Goal: Task Accomplishment & Management: Complete application form

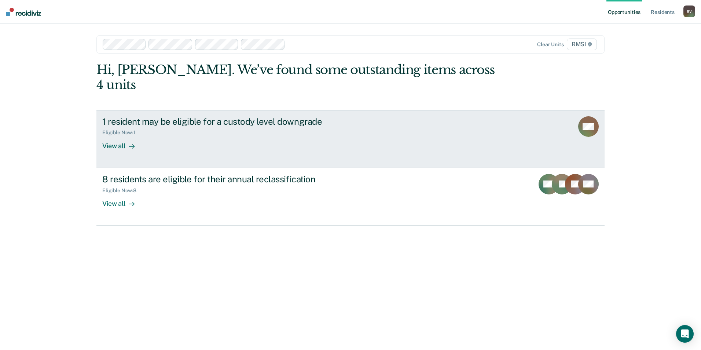
click at [183, 127] on div "Eligible Now : 1" at bounding box center [230, 131] width 257 height 9
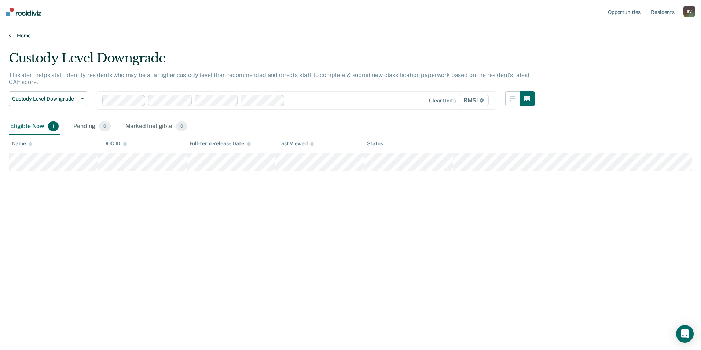
click at [12, 37] on link "Home" at bounding box center [350, 35] width 683 height 7
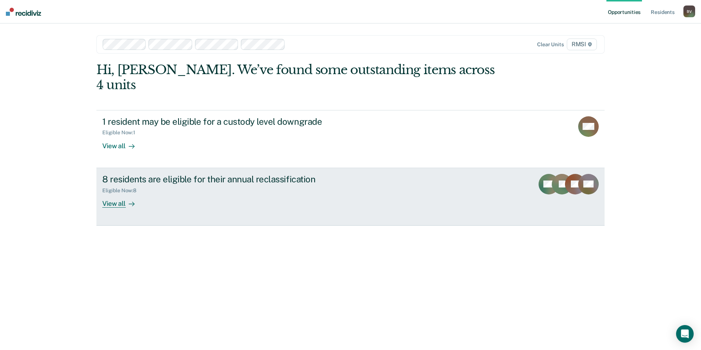
click at [148, 174] on div "8 residents are eligible for their annual reclassification" at bounding box center [230, 179] width 257 height 11
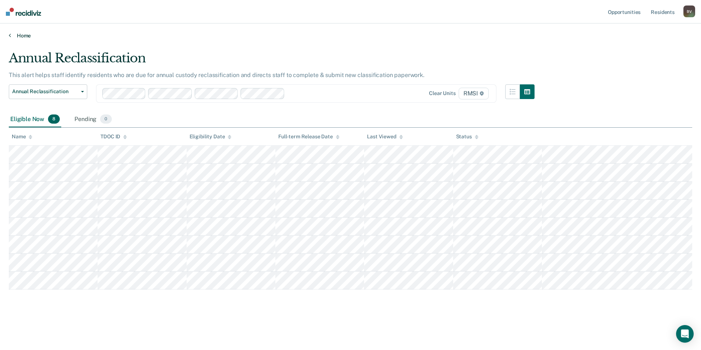
click at [10, 37] on icon at bounding box center [10, 35] width 2 height 6
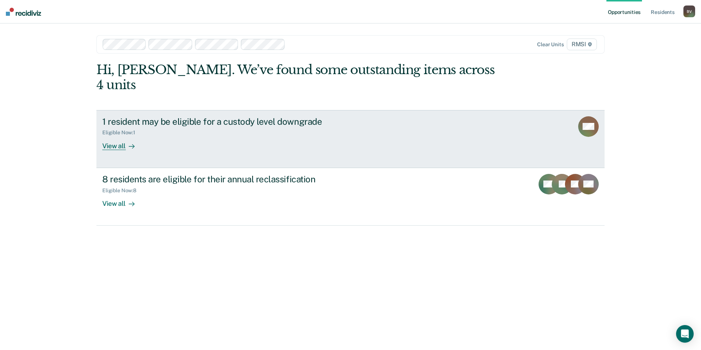
click at [120, 129] on div "Eligible Now : 1" at bounding box center [121, 132] width 39 height 6
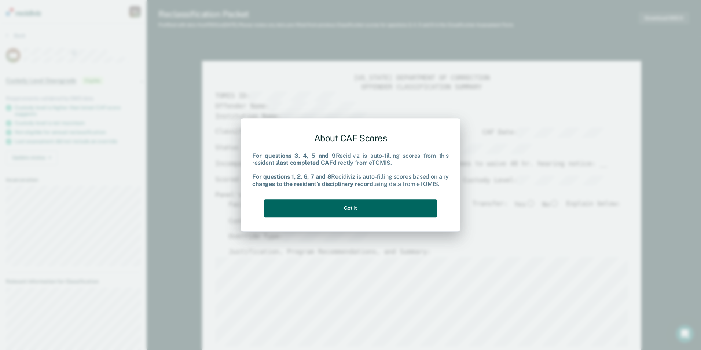
click at [359, 206] on button "Got it" at bounding box center [350, 208] width 173 height 18
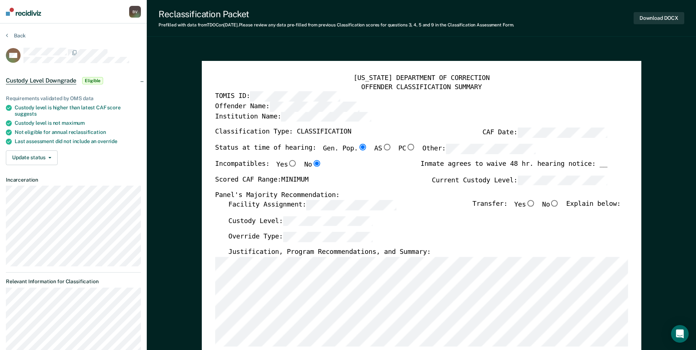
click at [558, 203] on input "No" at bounding box center [555, 203] width 10 height 7
type textarea "x"
radio input "true"
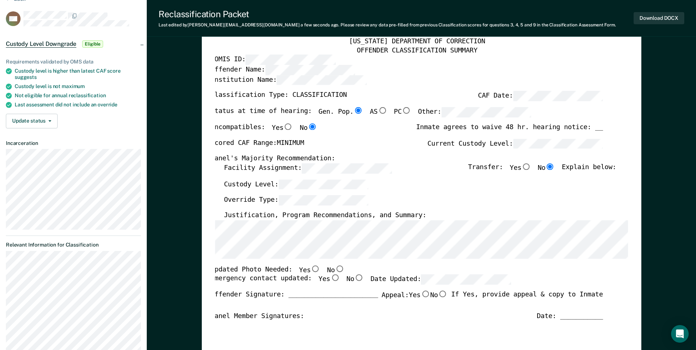
scroll to position [0, 4]
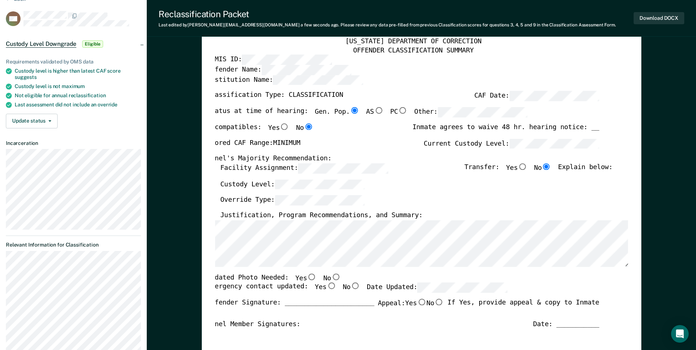
click at [331, 276] on input "No" at bounding box center [336, 276] width 10 height 7
type textarea "x"
radio input "true"
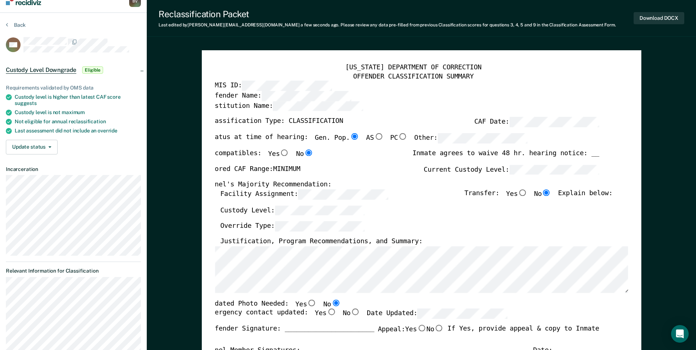
scroll to position [0, 0]
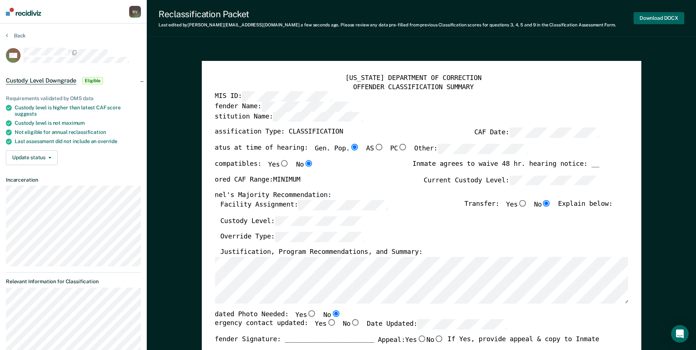
click at [648, 15] on button "Download DOCX" at bounding box center [658, 18] width 51 height 12
type textarea "x"
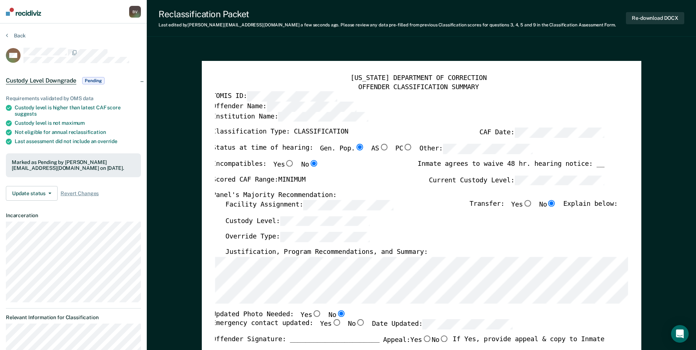
click at [8, 33] on button "Back" at bounding box center [16, 35] width 20 height 7
